Goal: Task Accomplishment & Management: Manage account settings

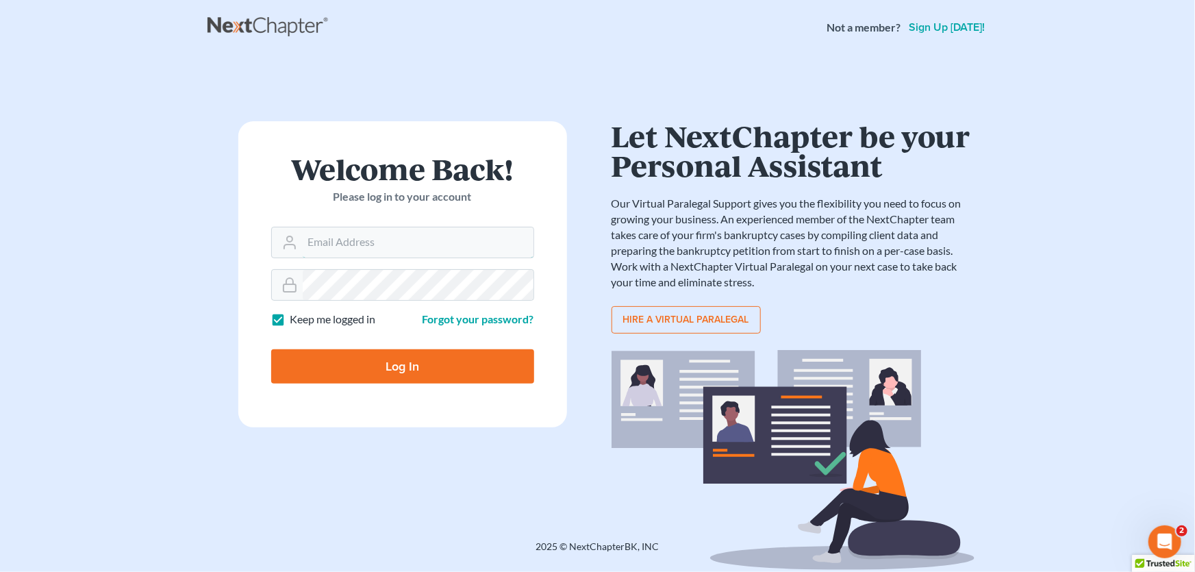
type input "[PERSON_NAME][EMAIL_ADDRESS][DOMAIN_NAME]"
click at [397, 376] on input "Log In" at bounding box center [402, 366] width 263 height 34
type input "Thinking..."
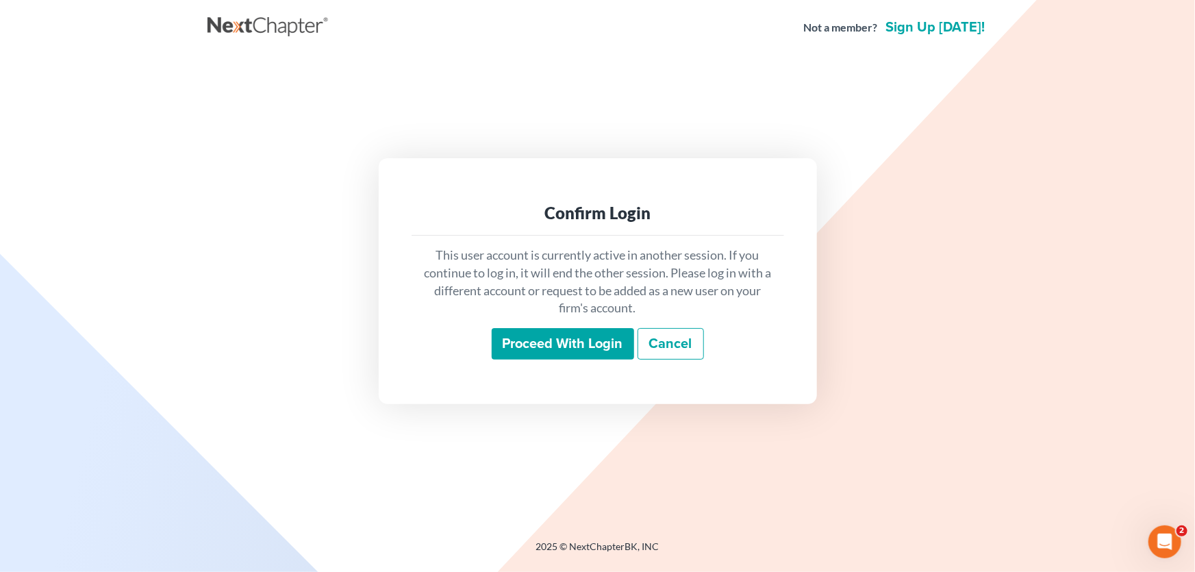
click at [536, 340] on input "Proceed with login" at bounding box center [563, 344] width 142 height 32
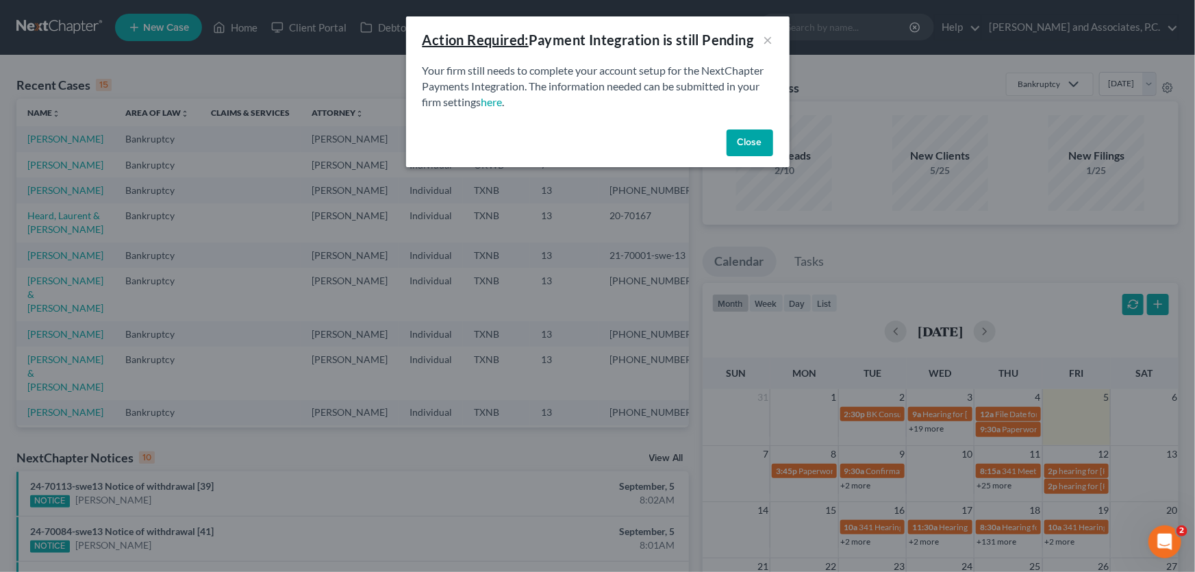
click at [765, 135] on button "Close" at bounding box center [750, 142] width 47 height 27
